Goal: Task Accomplishment & Management: Complete application form

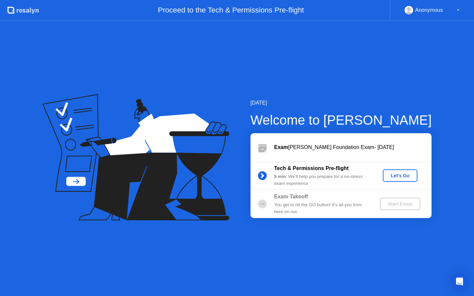
click at [401, 176] on div "Let's Go" at bounding box center [400, 175] width 29 height 5
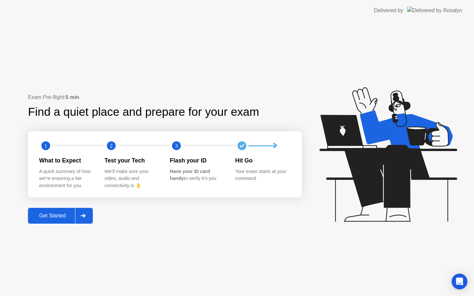
click at [50, 216] on div "Get Started" at bounding box center [52, 216] width 45 height 6
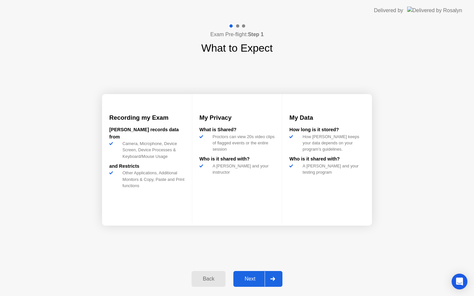
click at [249, 277] on div "Next" at bounding box center [249, 279] width 29 height 6
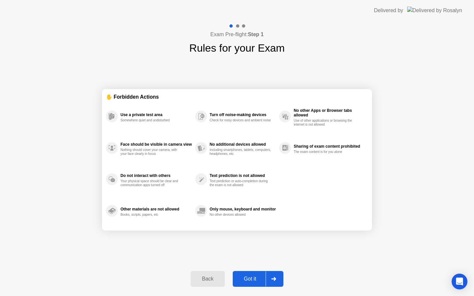
click at [250, 282] on div "Got it" at bounding box center [250, 279] width 31 height 6
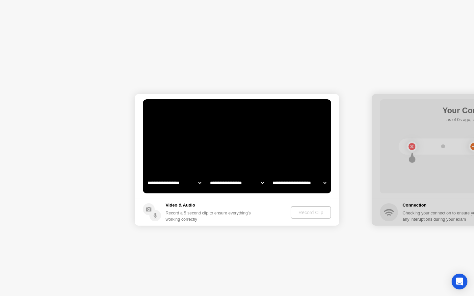
select select "**********"
select select "*******"
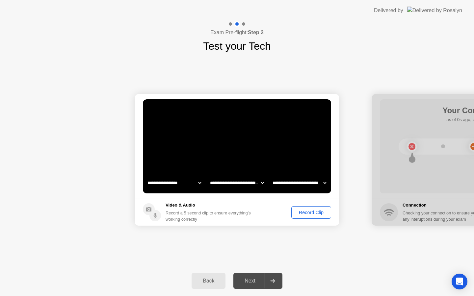
click at [307, 213] on div "Record Clip" at bounding box center [311, 212] width 35 height 5
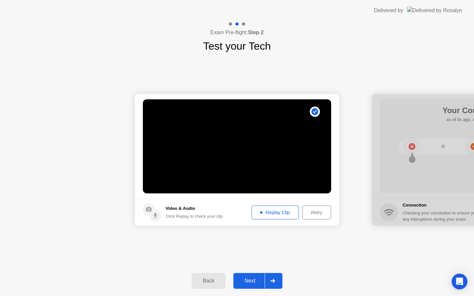
click at [256, 283] on div "Next" at bounding box center [249, 281] width 29 height 6
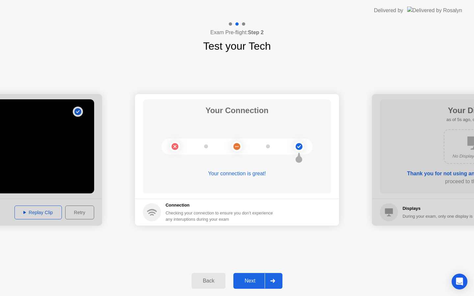
click at [251, 283] on div "Next" at bounding box center [249, 281] width 29 height 6
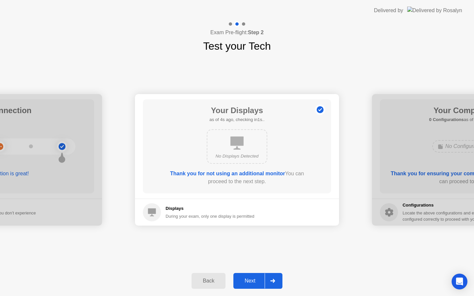
click at [251, 283] on div "Next" at bounding box center [249, 281] width 29 height 6
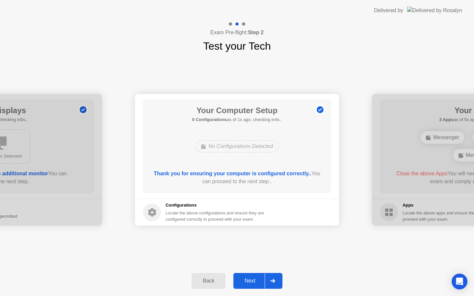
click at [251, 278] on div "Next" at bounding box center [249, 281] width 29 height 6
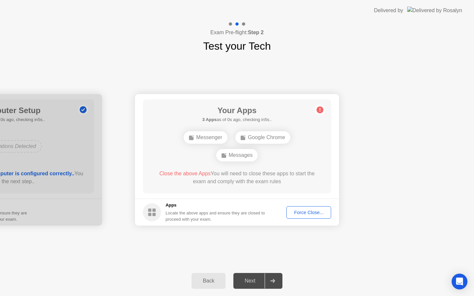
click at [300, 214] on div "Force Close..." at bounding box center [309, 212] width 40 height 5
click at [295, 211] on div "Force Close..." at bounding box center [309, 212] width 40 height 5
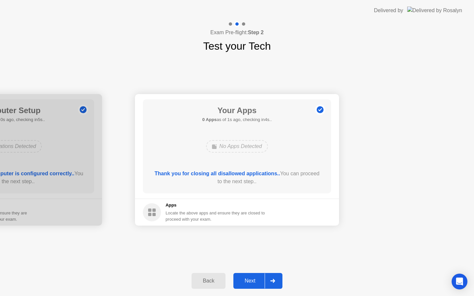
click at [249, 286] on button "Next" at bounding box center [257, 281] width 49 height 16
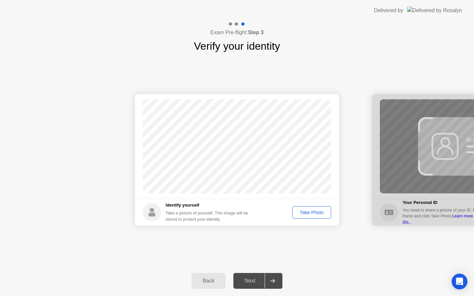
click at [316, 211] on div "Take Photo" at bounding box center [312, 212] width 34 height 5
click at [247, 284] on div "Next" at bounding box center [249, 281] width 29 height 6
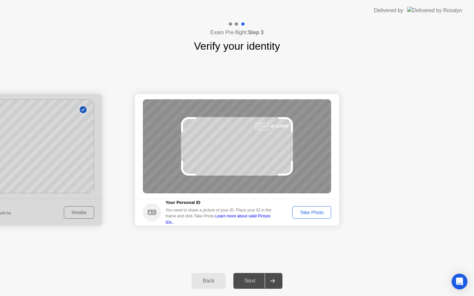
click at [295, 214] on div "Take Photo" at bounding box center [312, 212] width 34 height 5
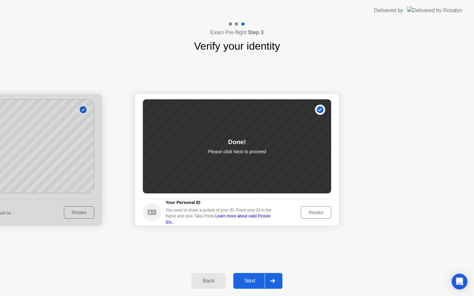
click at [249, 282] on div "Next" at bounding box center [249, 281] width 29 height 6
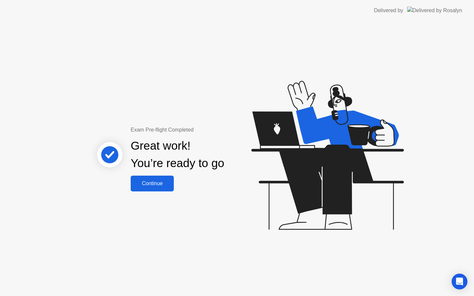
click at [164, 186] on div "Continue" at bounding box center [152, 184] width 39 height 6
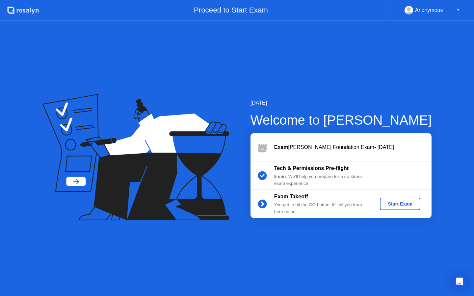
click at [409, 204] on div "Start Exam" at bounding box center [400, 204] width 35 height 5
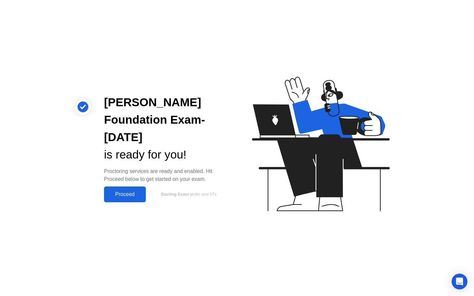
click at [127, 193] on div "Proceed" at bounding box center [125, 195] width 38 height 6
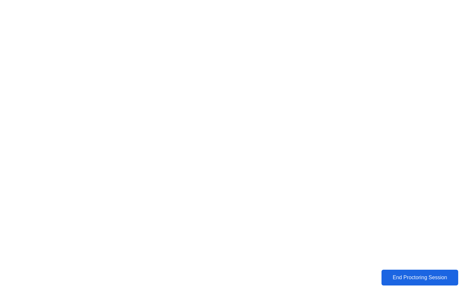
click at [396, 280] on div "End Proctoring Session" at bounding box center [420, 278] width 73 height 6
